Goal: Transaction & Acquisition: Purchase product/service

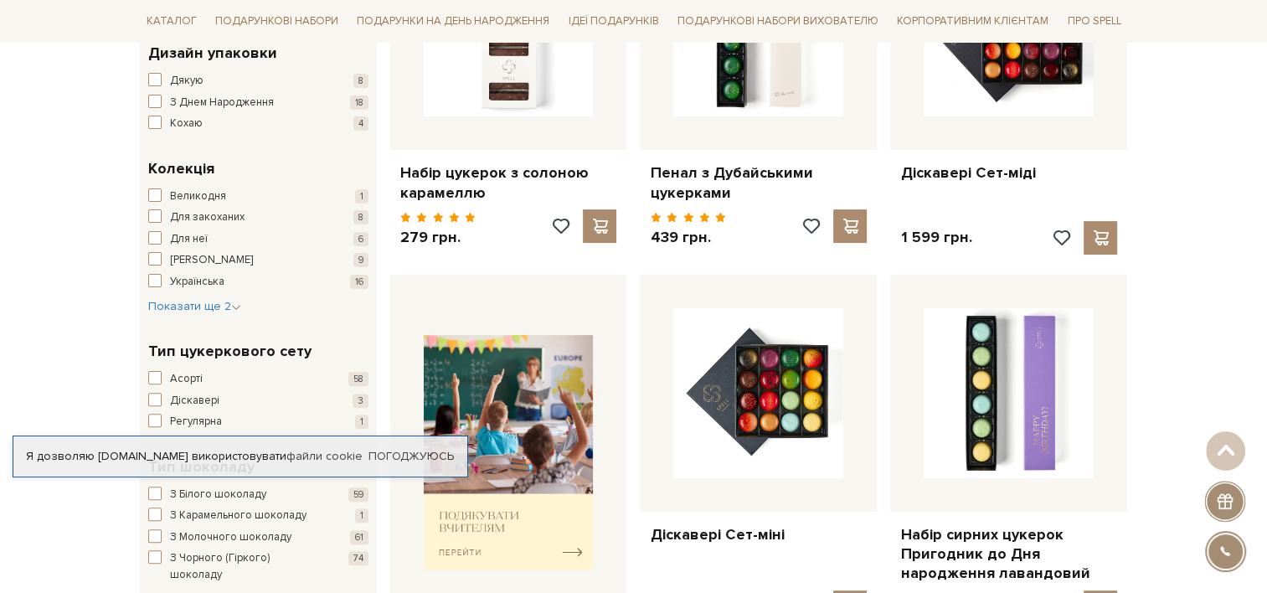
scroll to position [167, 0]
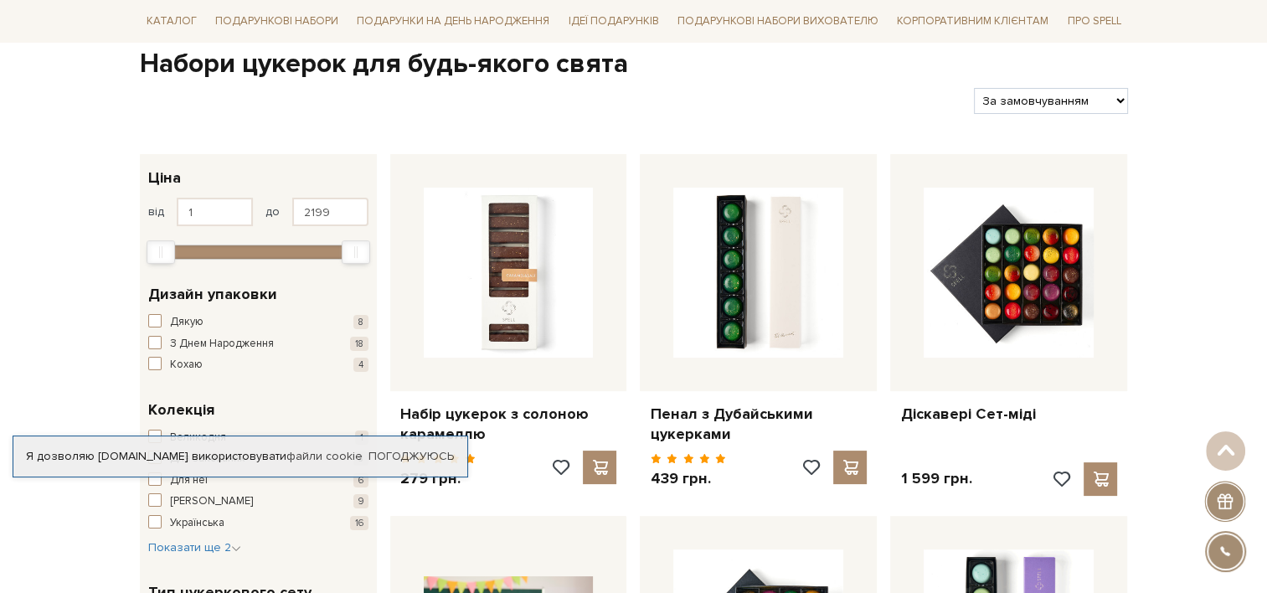
click at [1075, 94] on select "За замовчуванням За Ціною (зростання) За Ціною (зменшення) Новинки За популярні…" at bounding box center [1050, 101] width 153 height 26
select select "https://spellchocolate.com/our-productions/seti-cukerok/?sort=p.price&order=ASC"
click at [974, 88] on select "За замовчуванням За Ціною (зростання) За Ціною (зменшення) Новинки За популярні…" at bounding box center [1050, 101] width 153 height 26
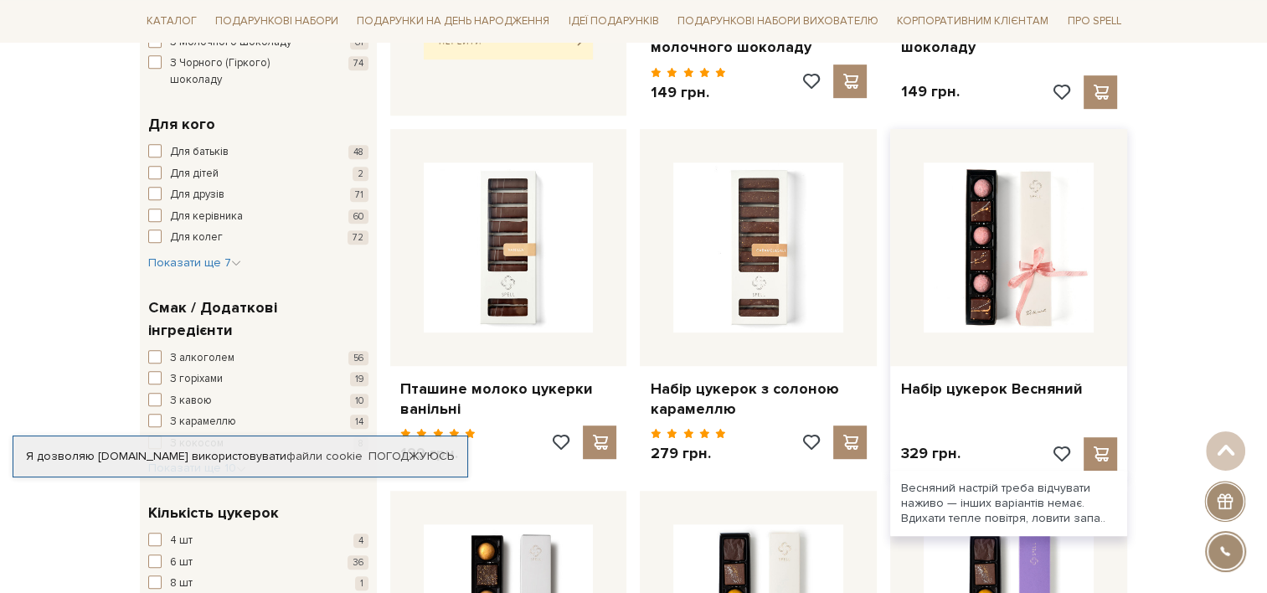
scroll to position [1005, 0]
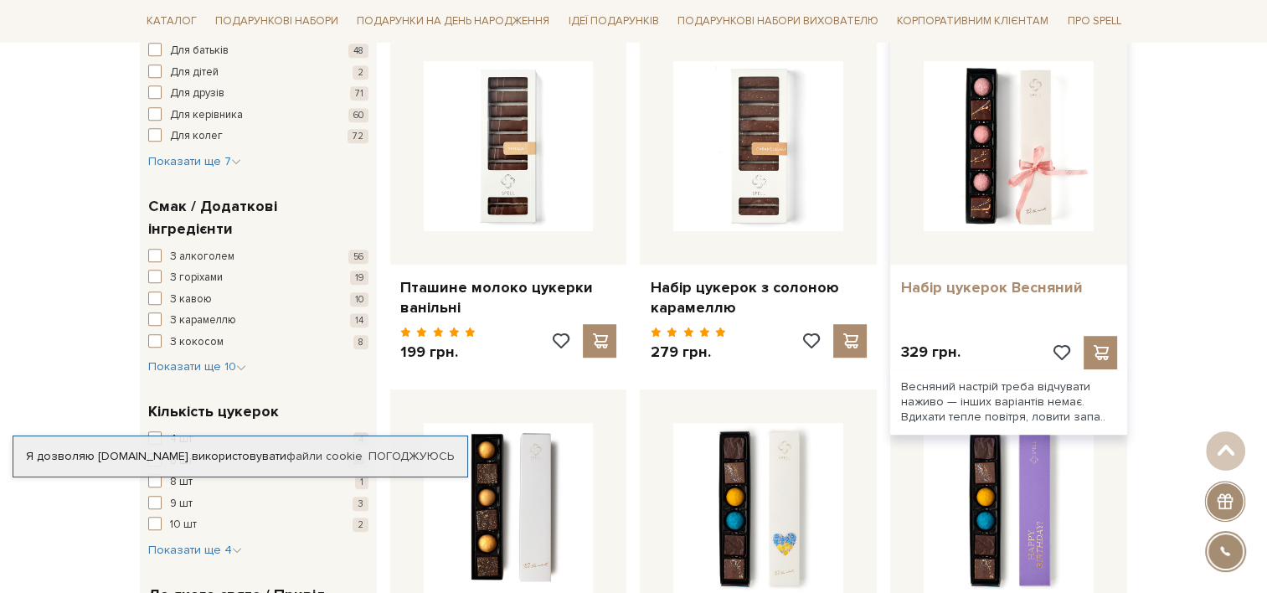
click at [1009, 289] on link "Набір цукерок Весняний" at bounding box center [1008, 287] width 217 height 19
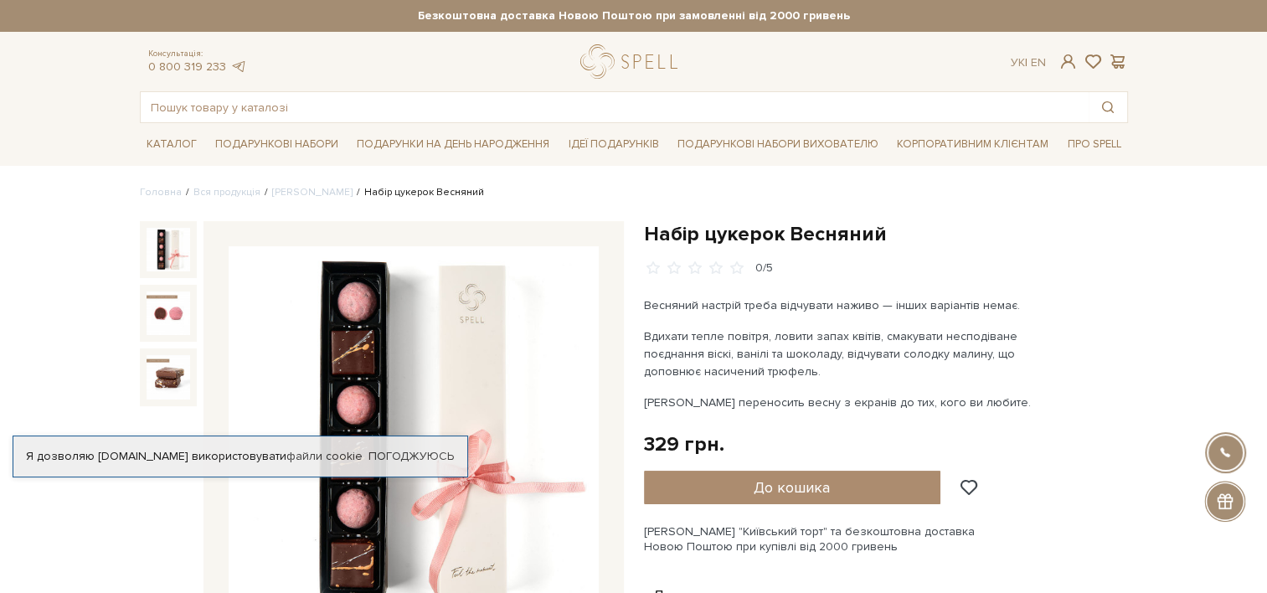
click at [159, 256] on img at bounding box center [169, 250] width 44 height 44
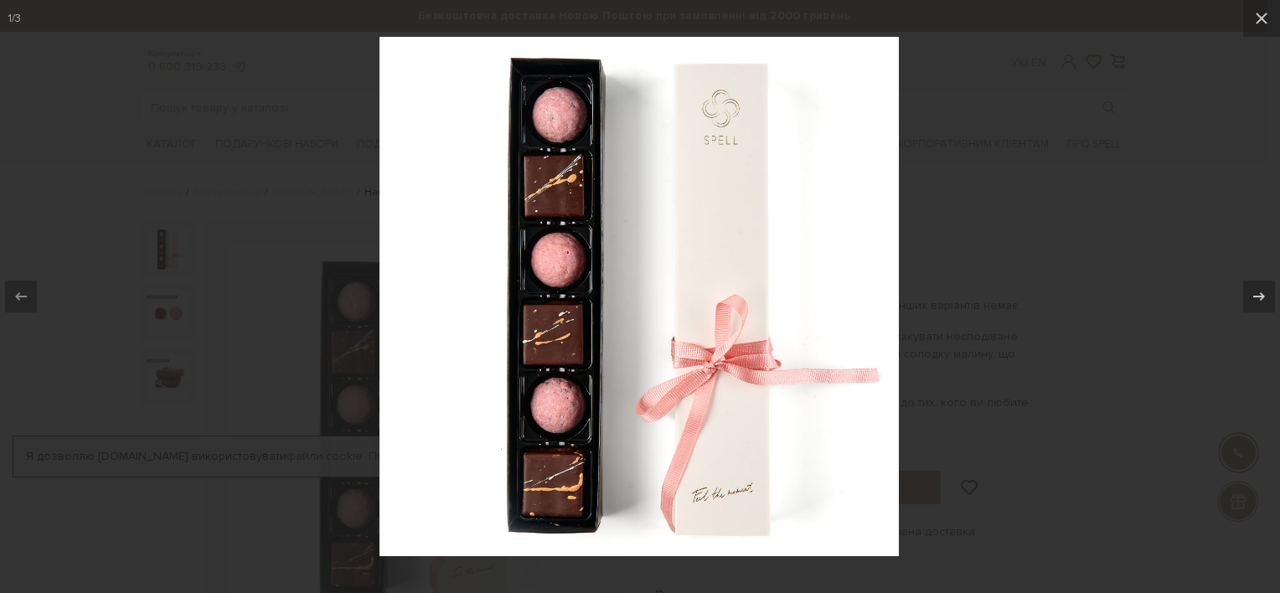
click at [1085, 216] on div at bounding box center [640, 296] width 1280 height 593
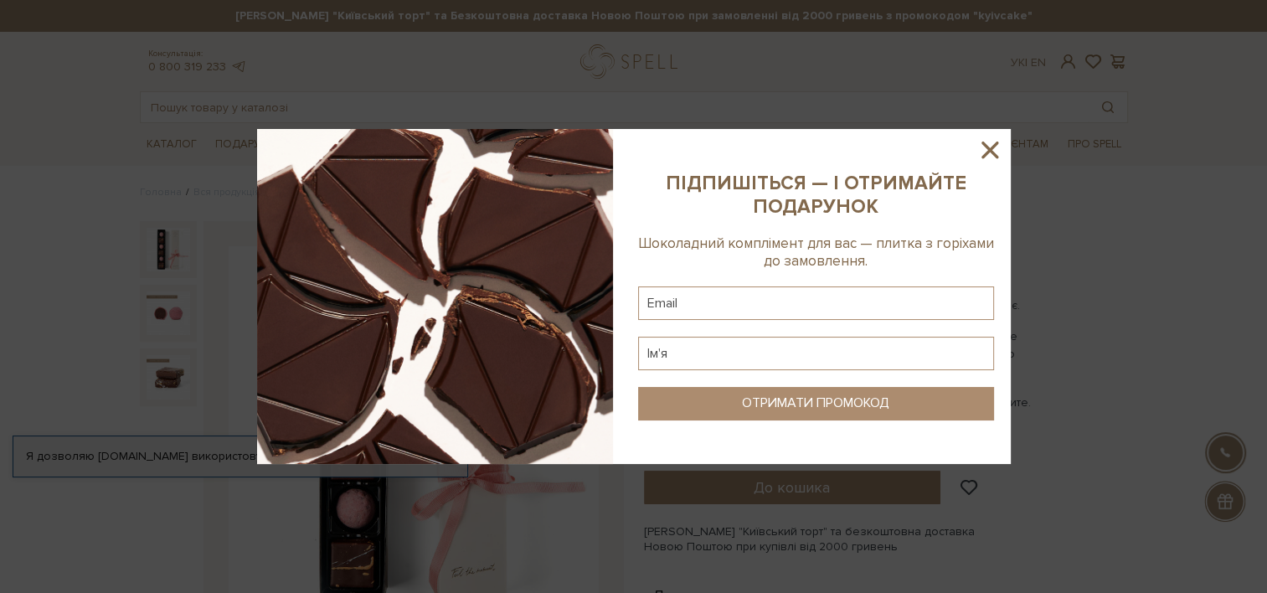
click at [982, 152] on icon at bounding box center [990, 150] width 28 height 28
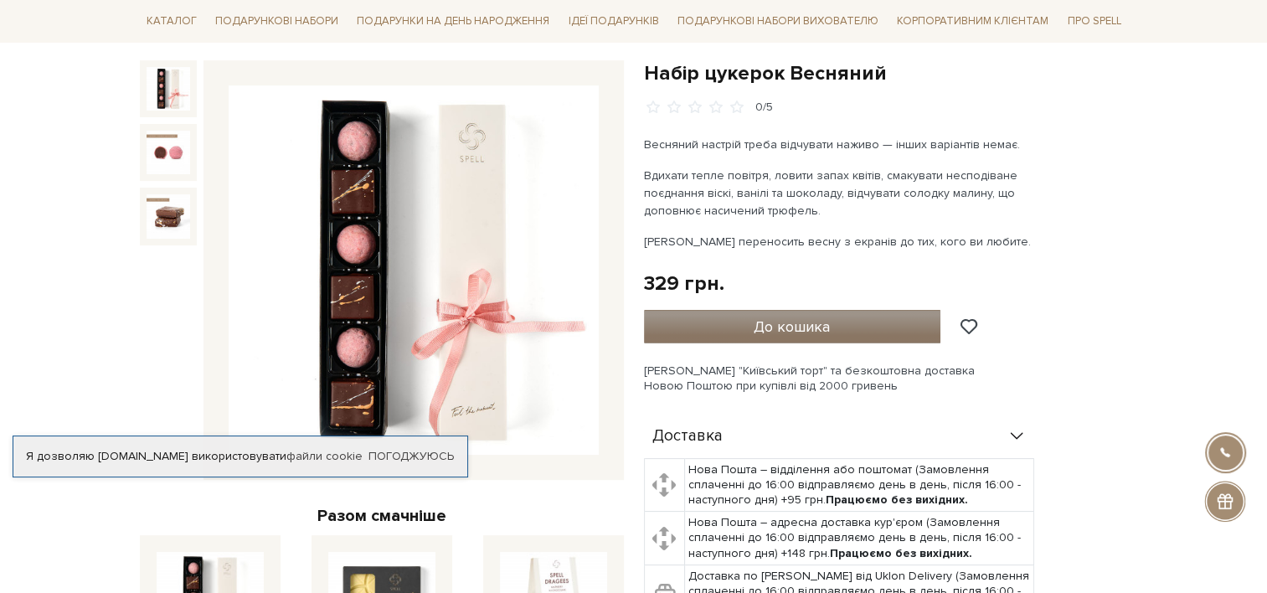
scroll to position [167, 0]
